Goal: Transaction & Acquisition: Purchase product/service

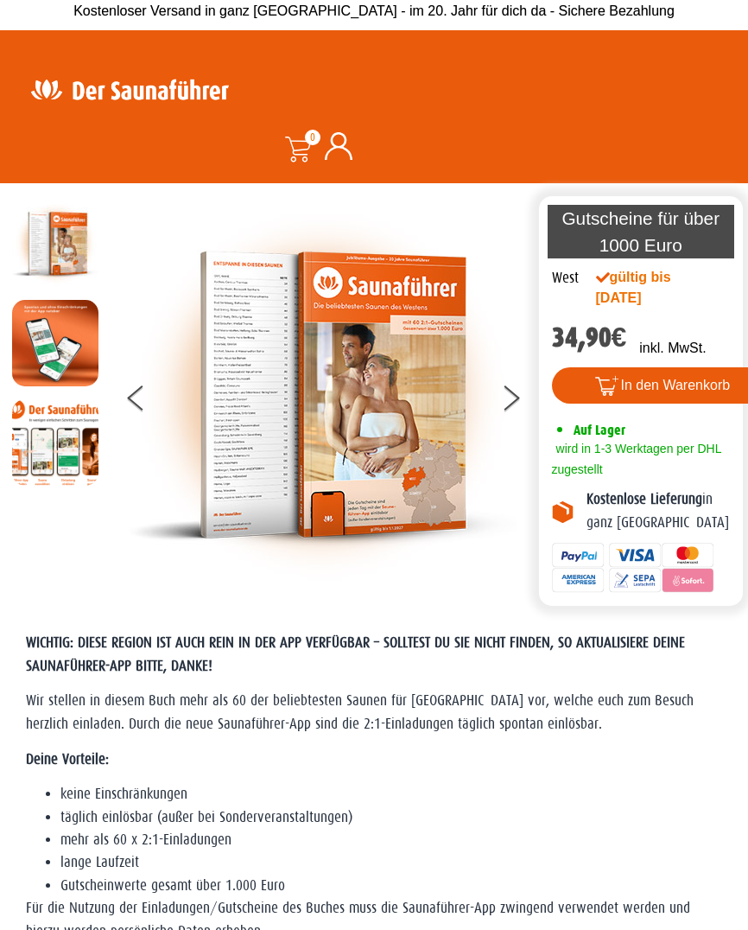
click at [512, 403] on button at bounding box center [521, 400] width 43 height 43
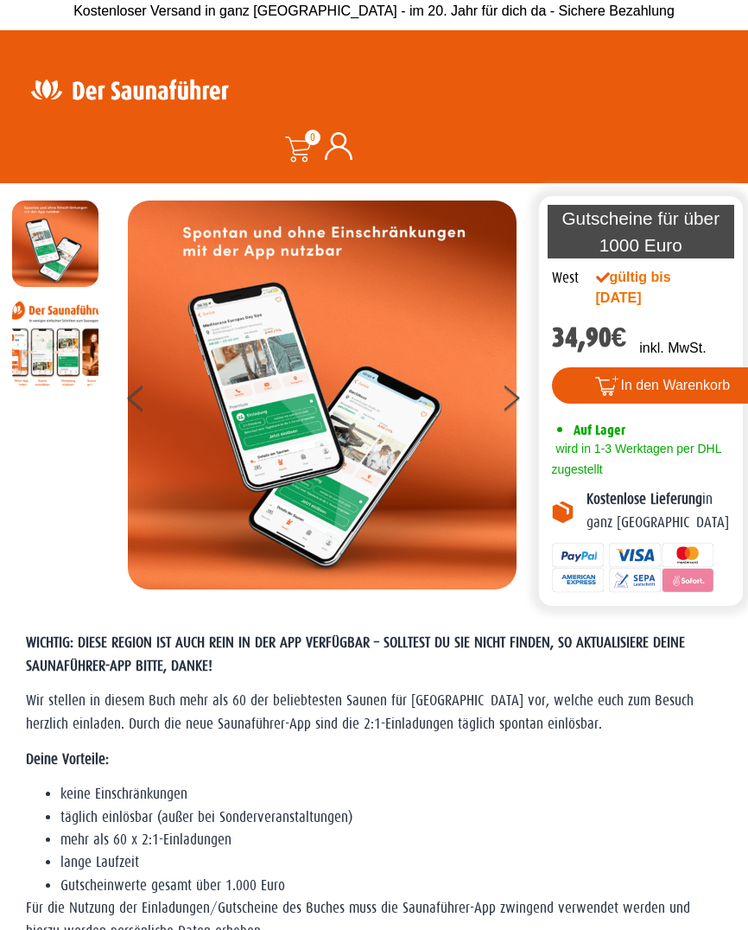
click at [505, 395] on button at bounding box center [521, 400] width 43 height 43
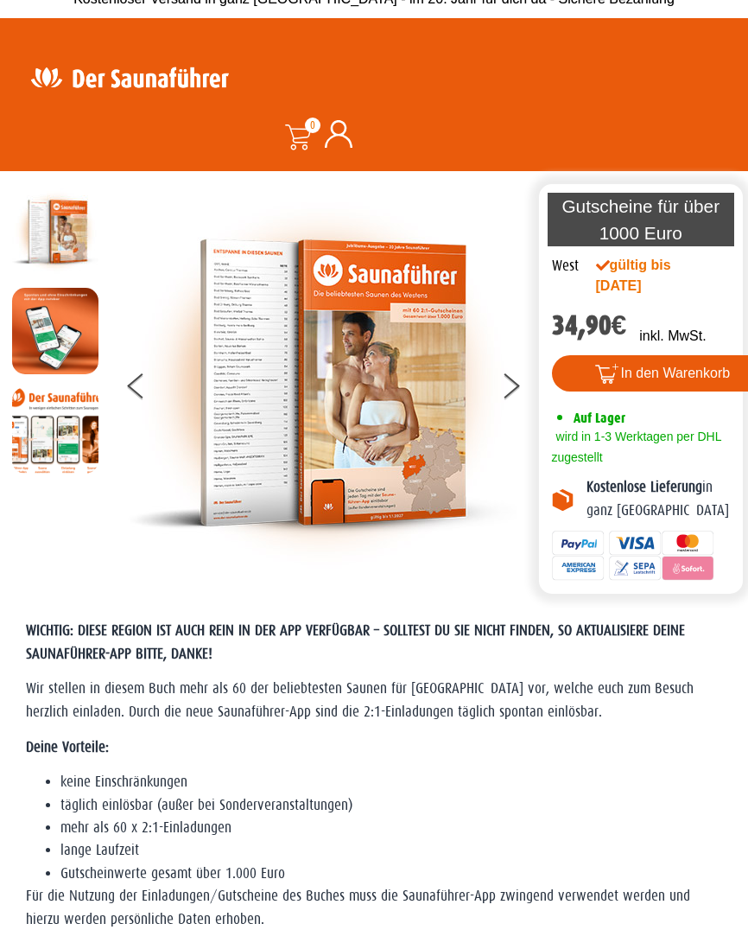
scroll to position [17, 0]
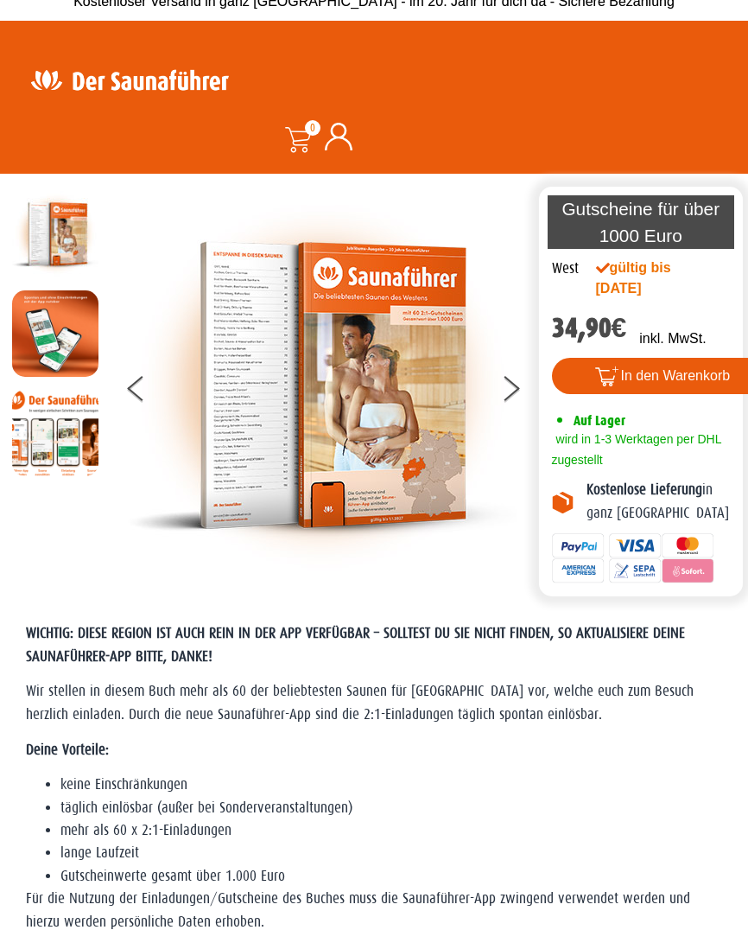
click at [359, 428] on img at bounding box center [322, 385] width 389 height 389
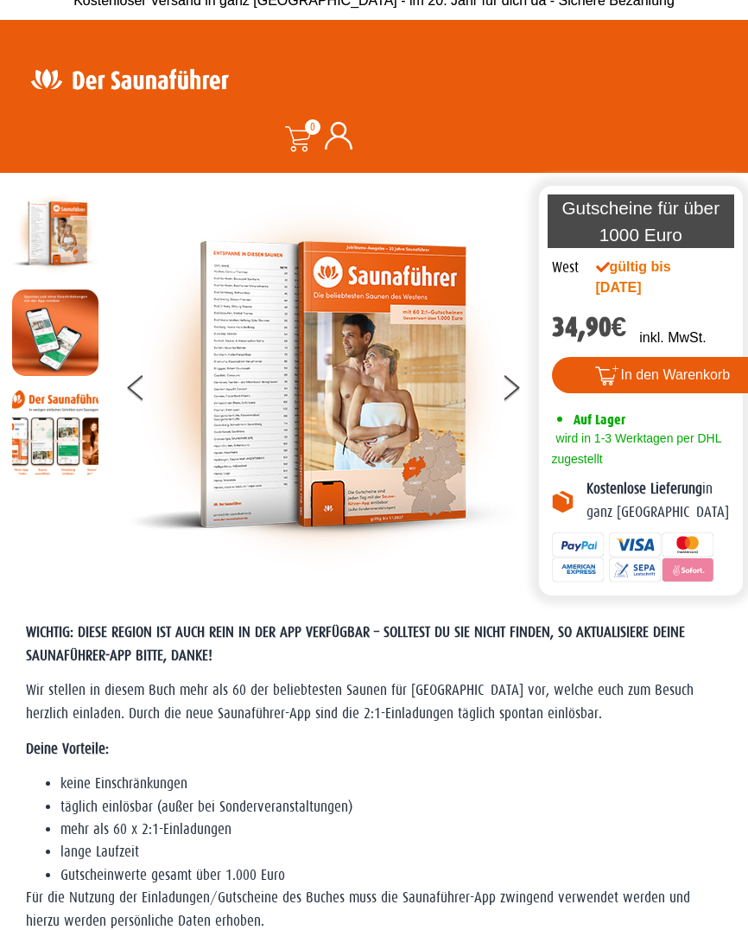
click at [345, 504] on img at bounding box center [322, 384] width 389 height 389
click at [511, 399] on button at bounding box center [521, 390] width 43 height 43
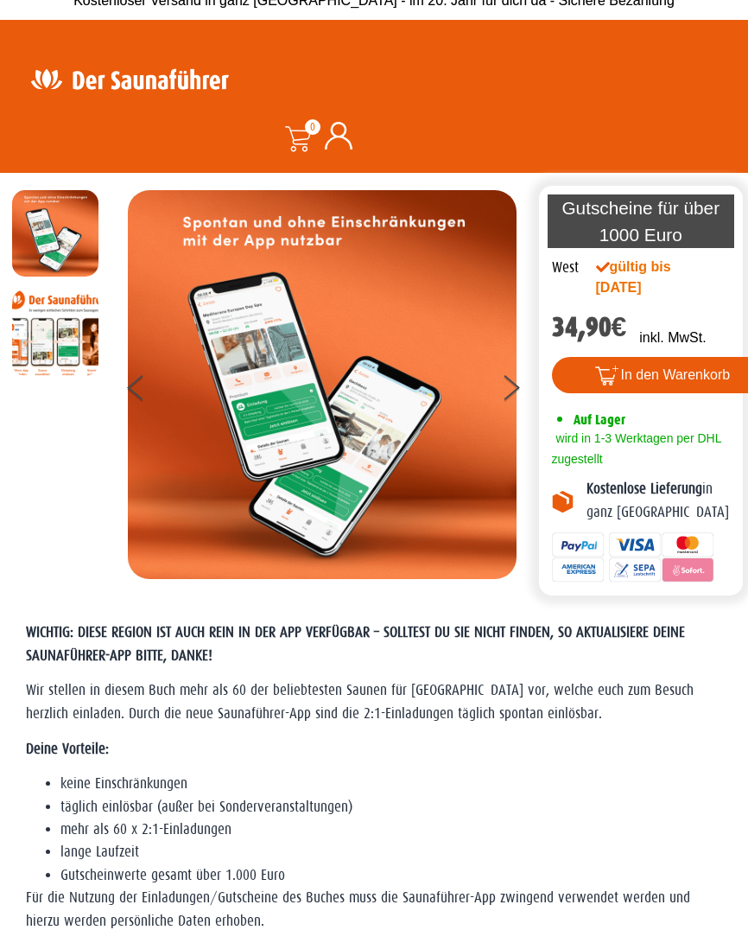
click at [517, 401] on button at bounding box center [521, 390] width 43 height 43
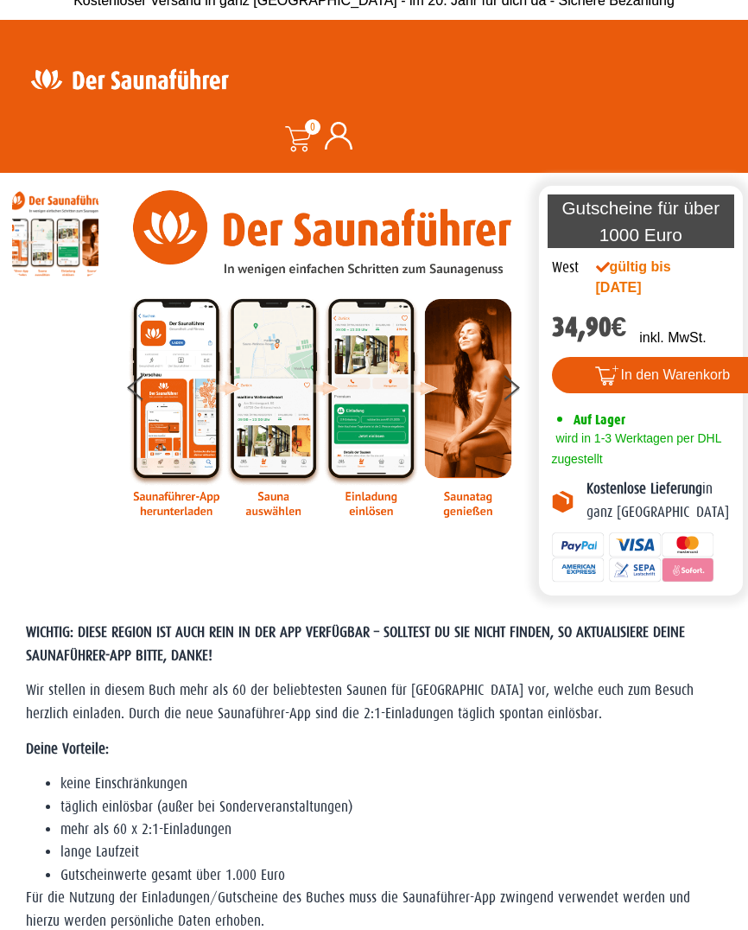
click at [508, 384] on button at bounding box center [521, 390] width 43 height 43
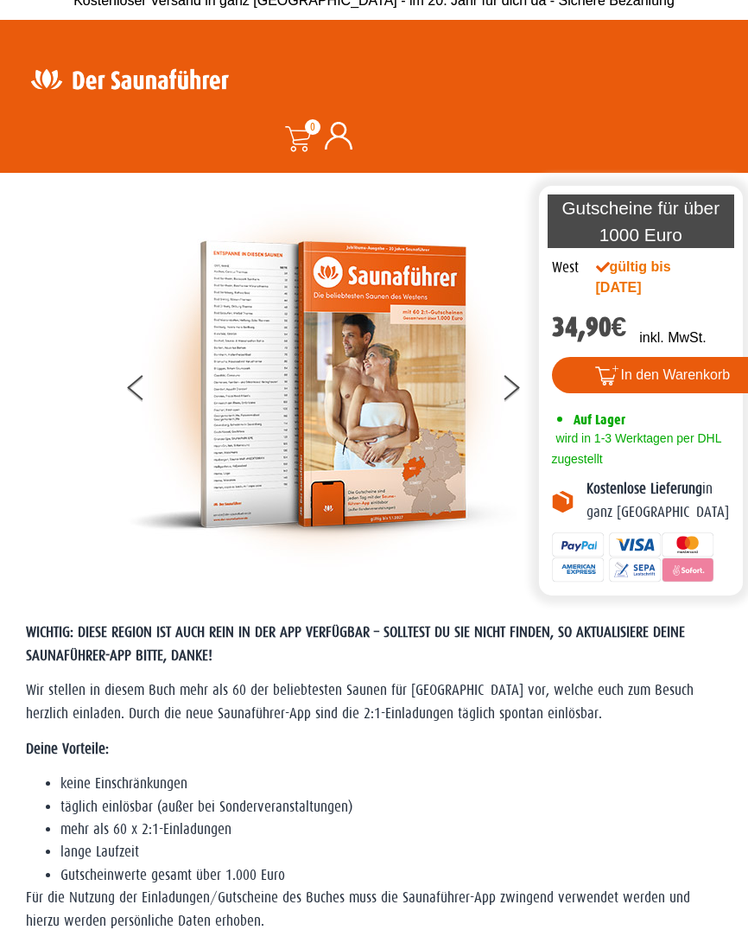
click at [511, 395] on button at bounding box center [521, 390] width 43 height 43
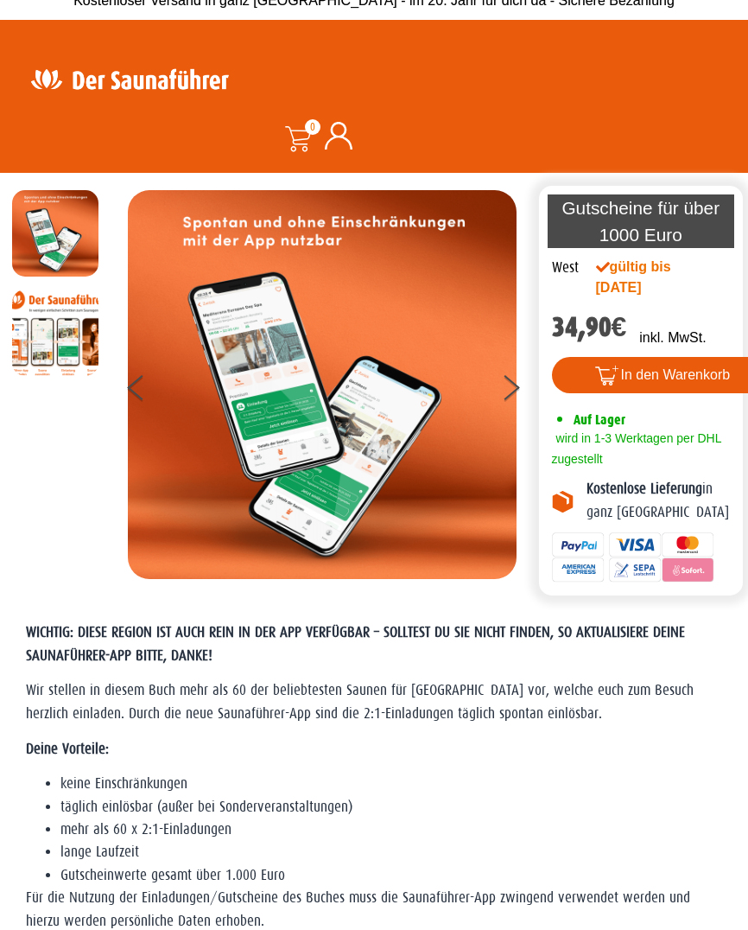
click at [514, 396] on button at bounding box center [521, 390] width 43 height 43
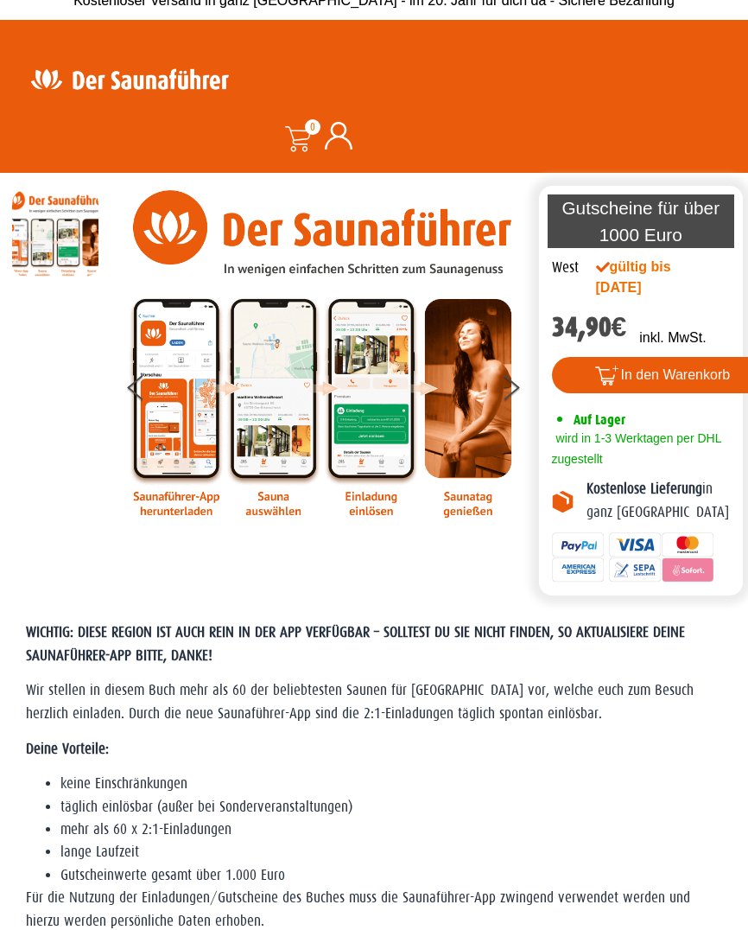
click at [529, 384] on button at bounding box center [521, 390] width 43 height 43
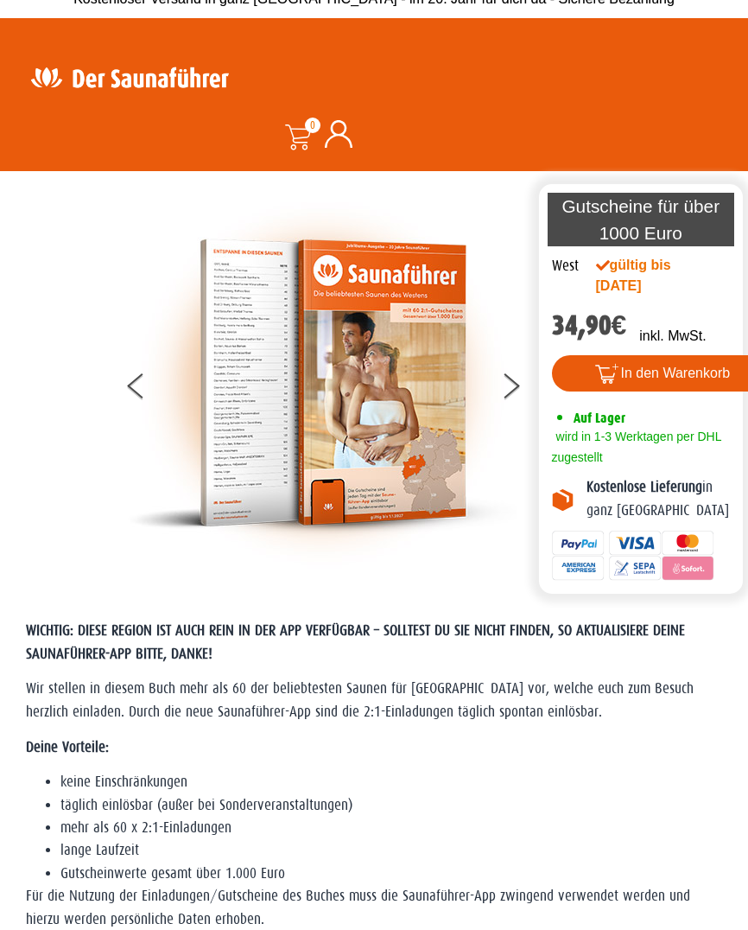
scroll to position [26, 0]
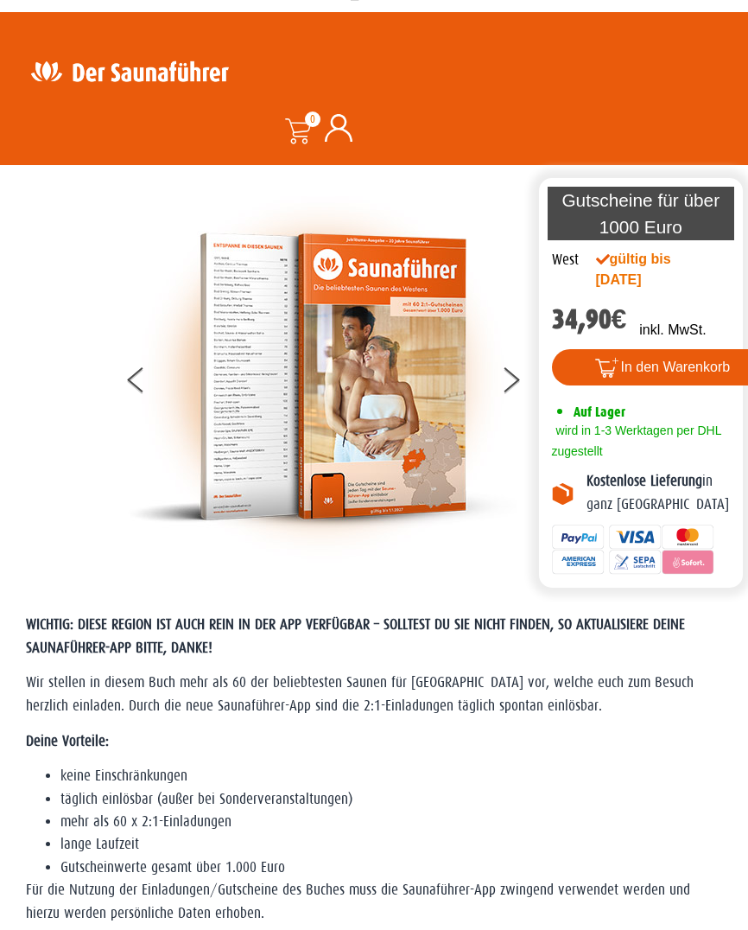
click at [295, 382] on img at bounding box center [322, 376] width 389 height 389
click at [283, 398] on img at bounding box center [322, 376] width 389 height 389
click at [301, 474] on img at bounding box center [322, 376] width 389 height 389
click at [289, 491] on img at bounding box center [322, 376] width 389 height 389
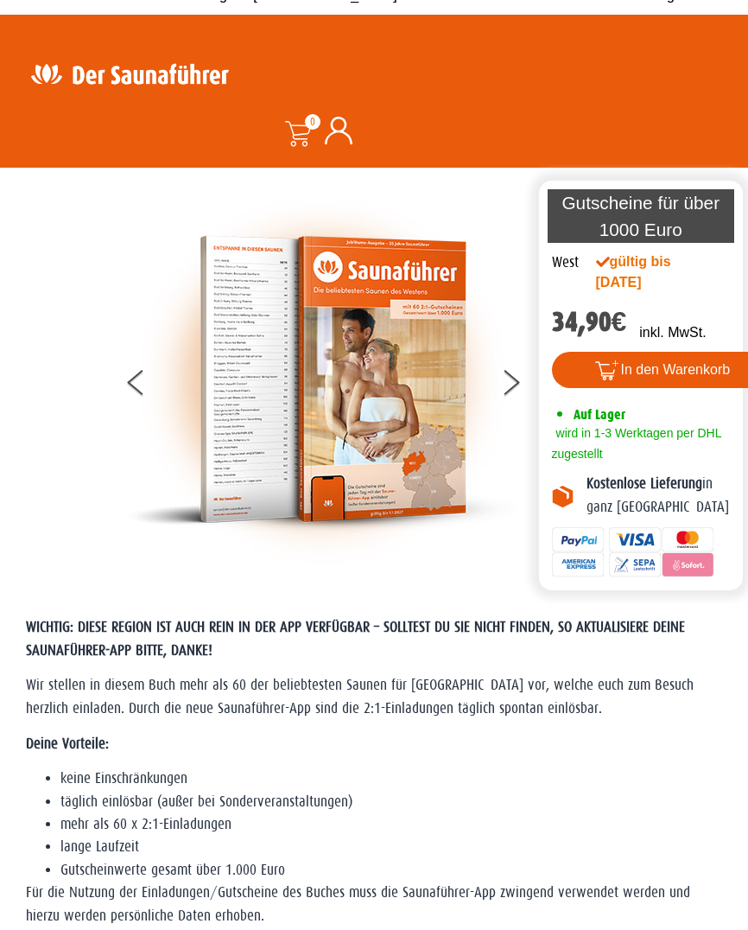
scroll to position [24, 0]
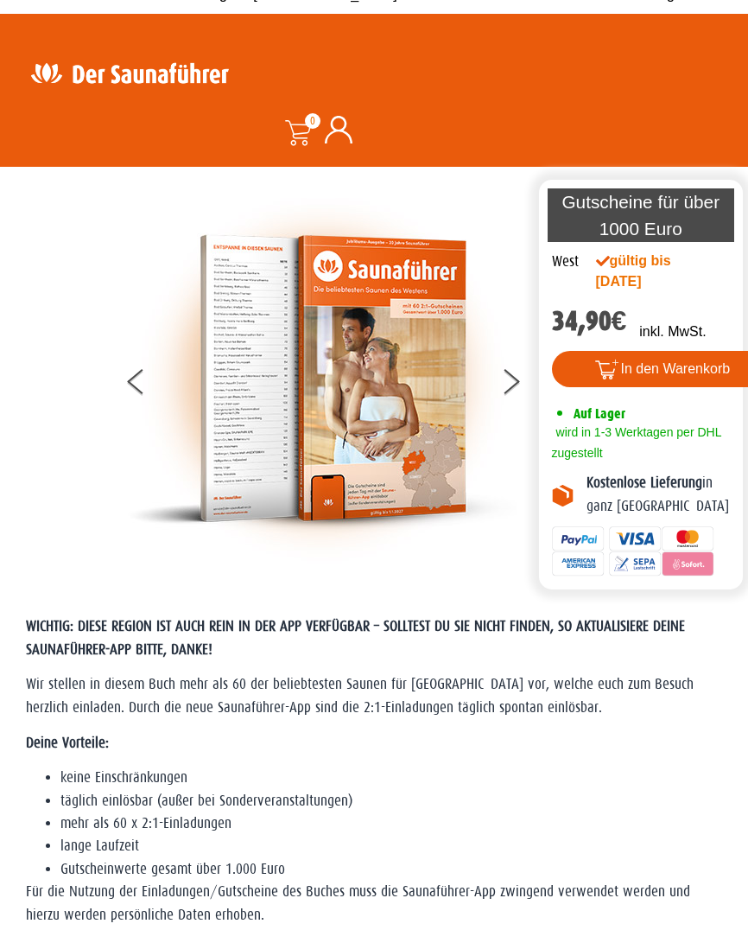
click at [515, 384] on icon at bounding box center [512, 387] width 16 height 14
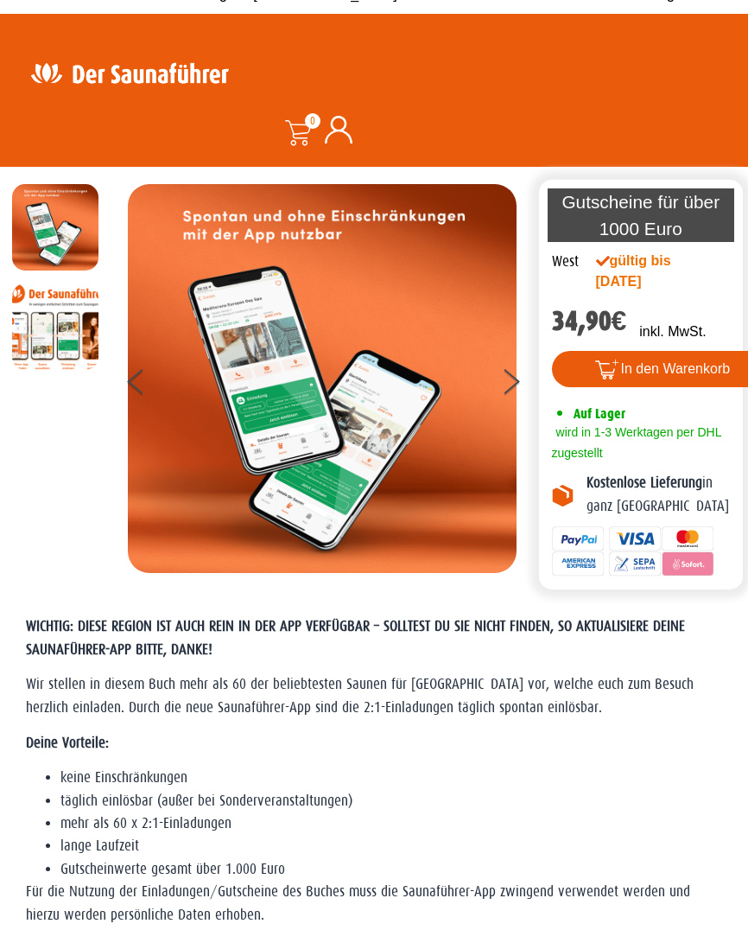
click at [518, 390] on button at bounding box center [521, 384] width 43 height 43
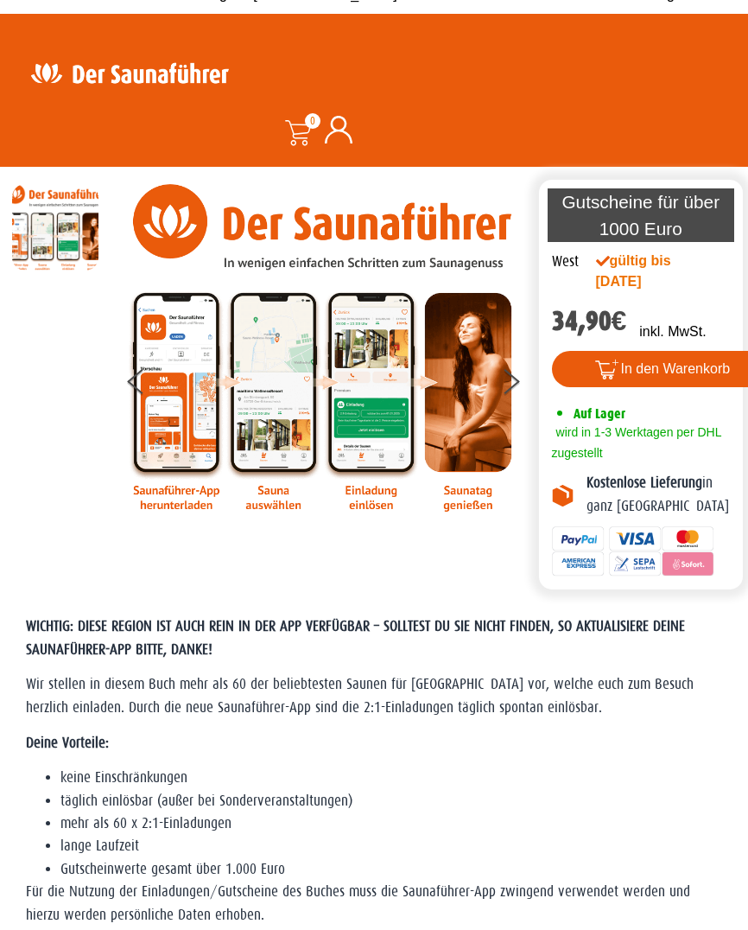
click at [517, 394] on button at bounding box center [521, 384] width 43 height 43
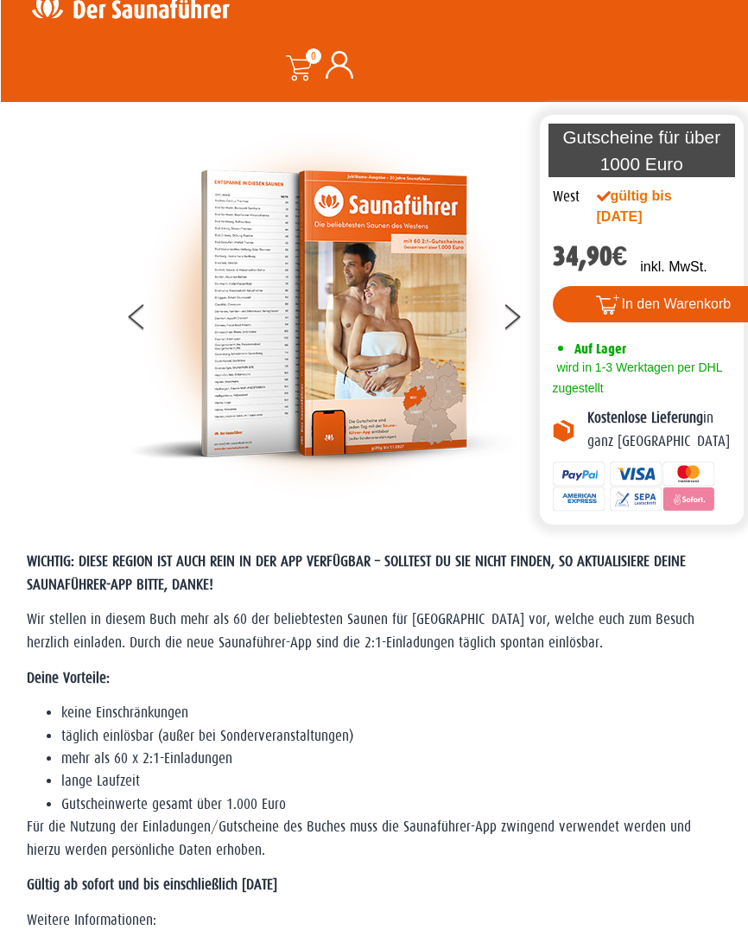
scroll to position [0, 0]
